Goal: Task Accomplishment & Management: Complete application form

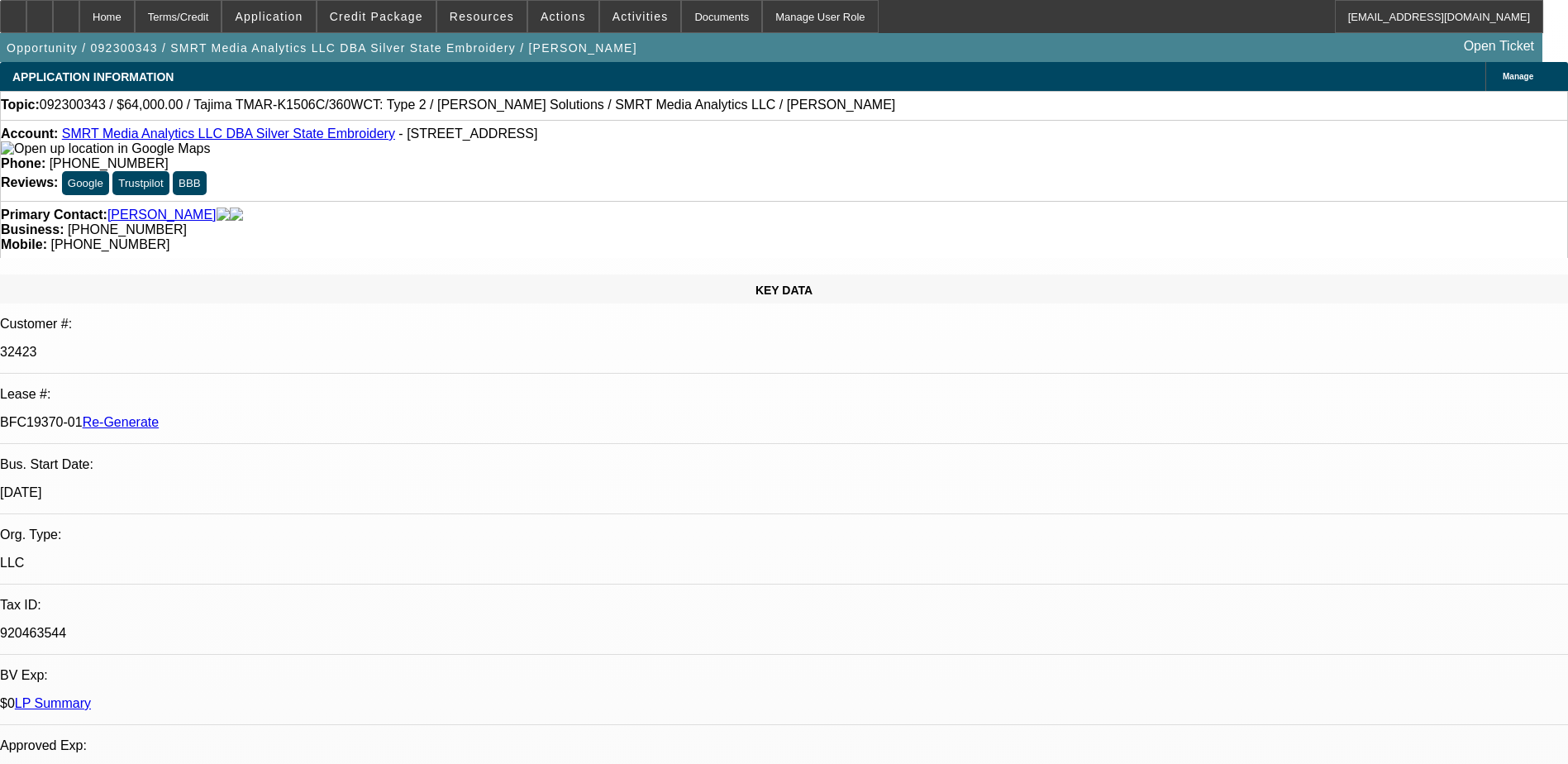
select select "0"
select select "2"
select select "0"
select select "2"
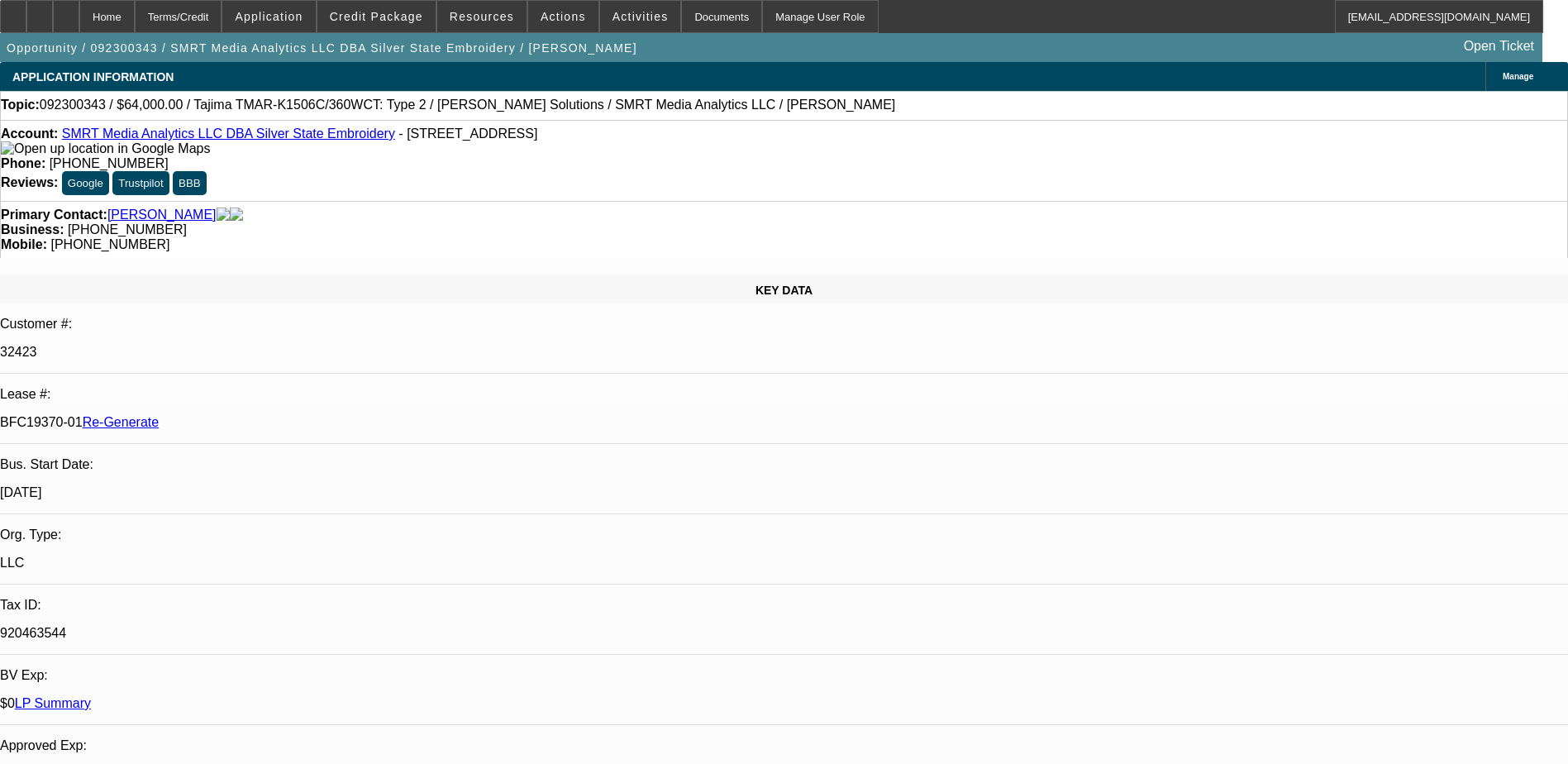
select select "0"
select select "2"
select select "0"
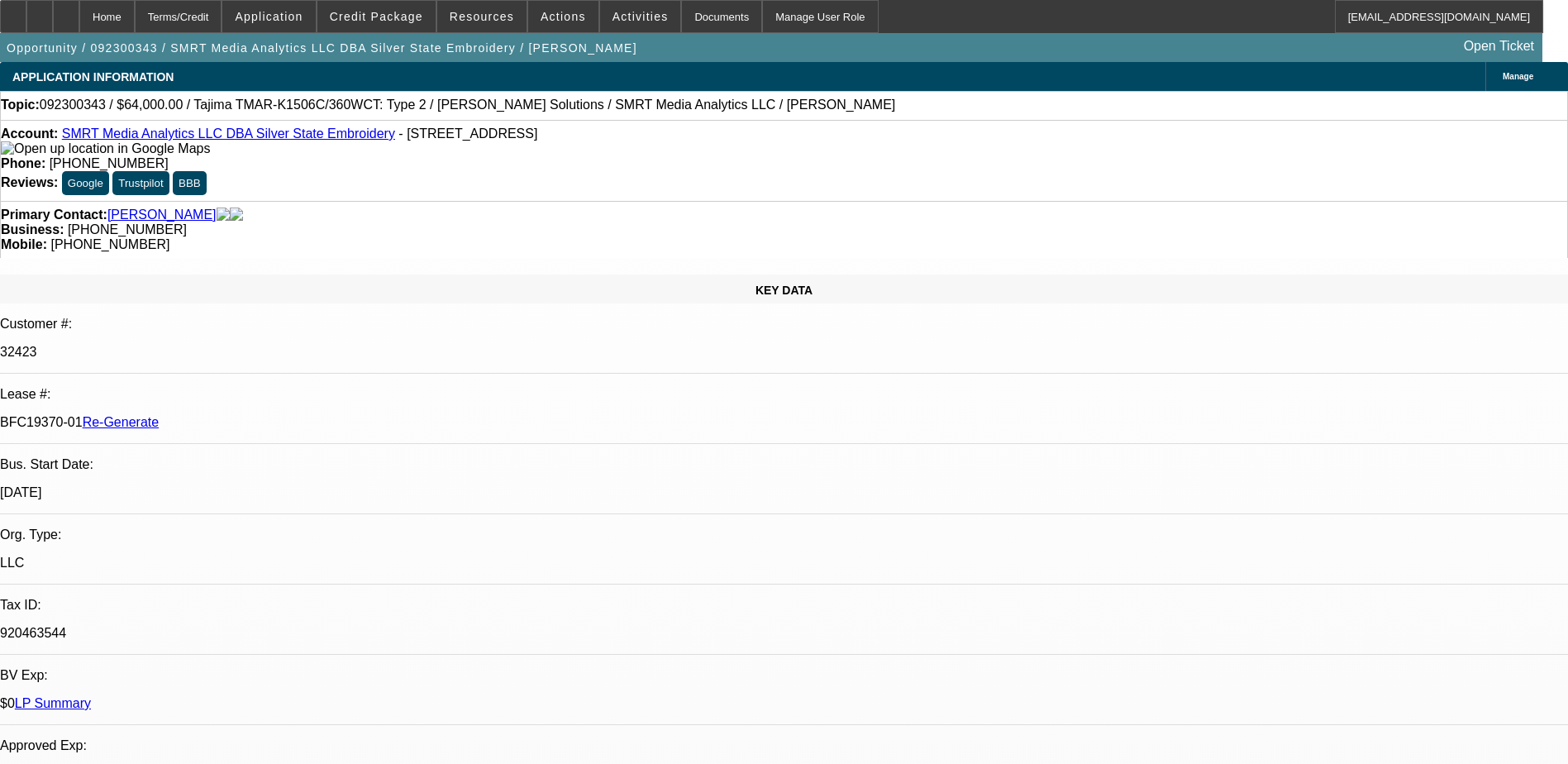
select select "2"
select select "0"
click at [385, 19] on span "Credit Package" at bounding box center [377, 16] width 94 height 13
select select "1"
select select "2"
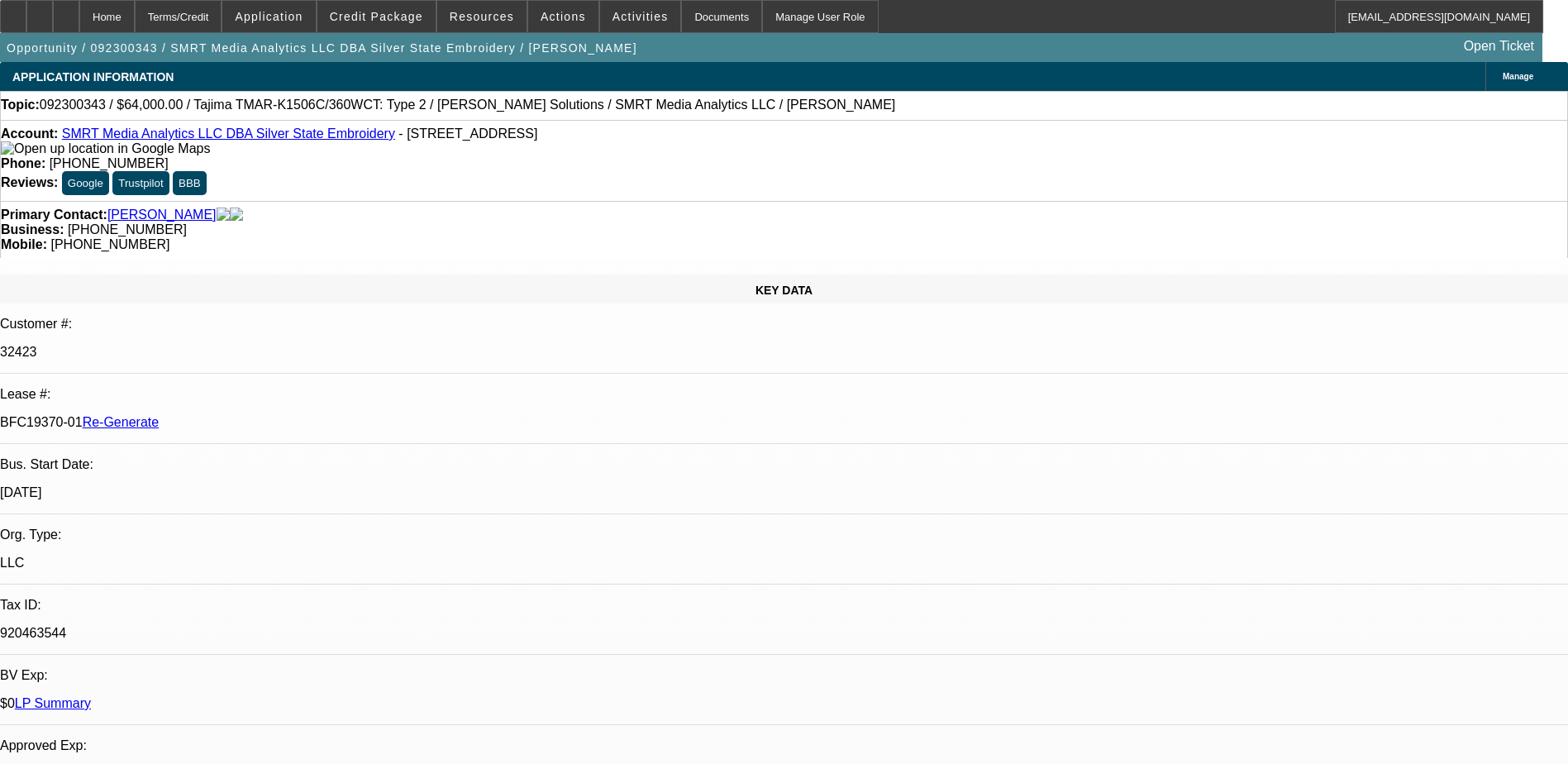
select select "6"
select select "1"
select select "2"
select select "6"
select select "1"
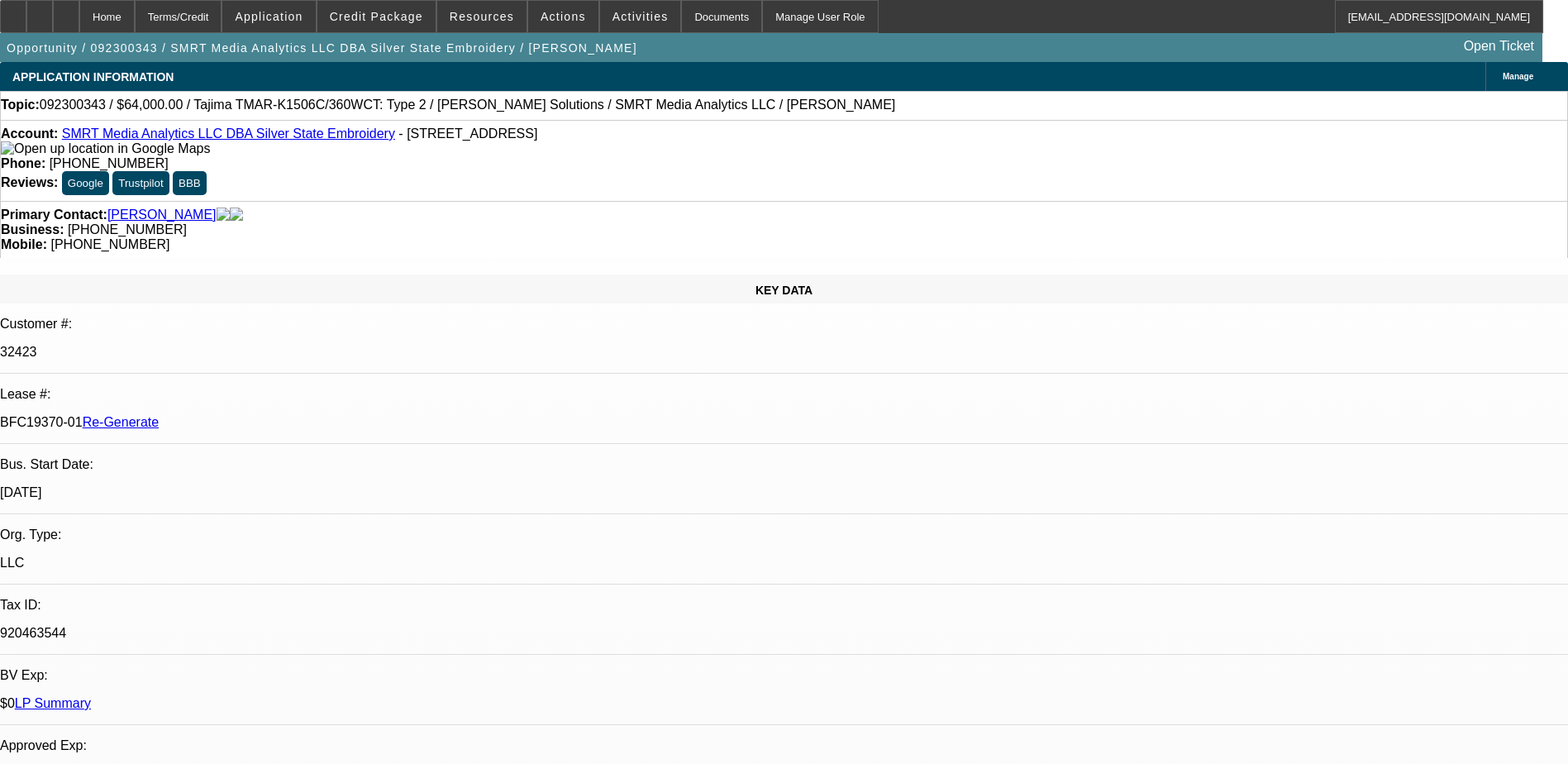
select select "2"
select select "6"
select select "1"
select select "2"
select select "6"
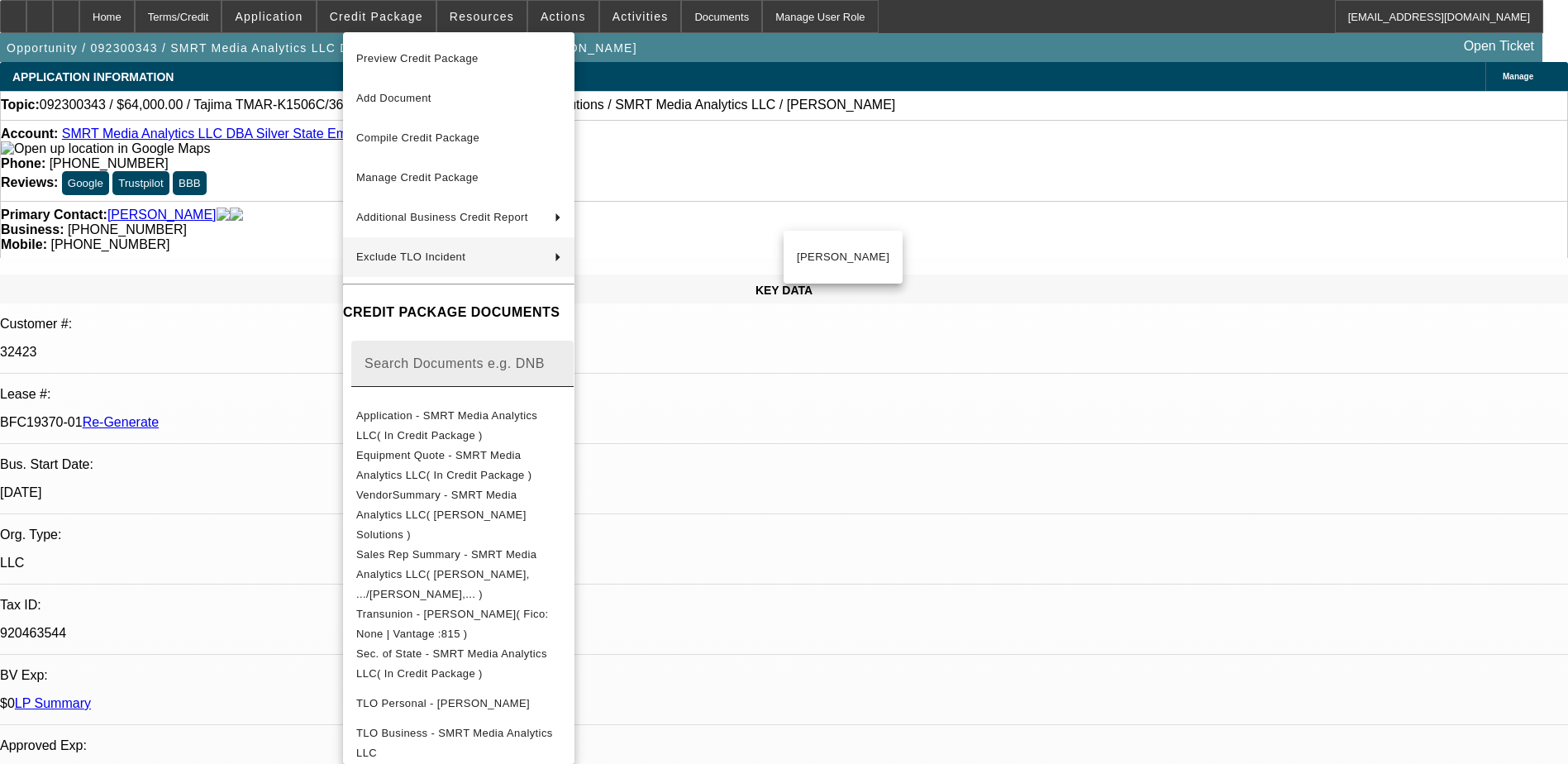
scroll to position [83, 0]
